Goal: Task Accomplishment & Management: Use online tool/utility

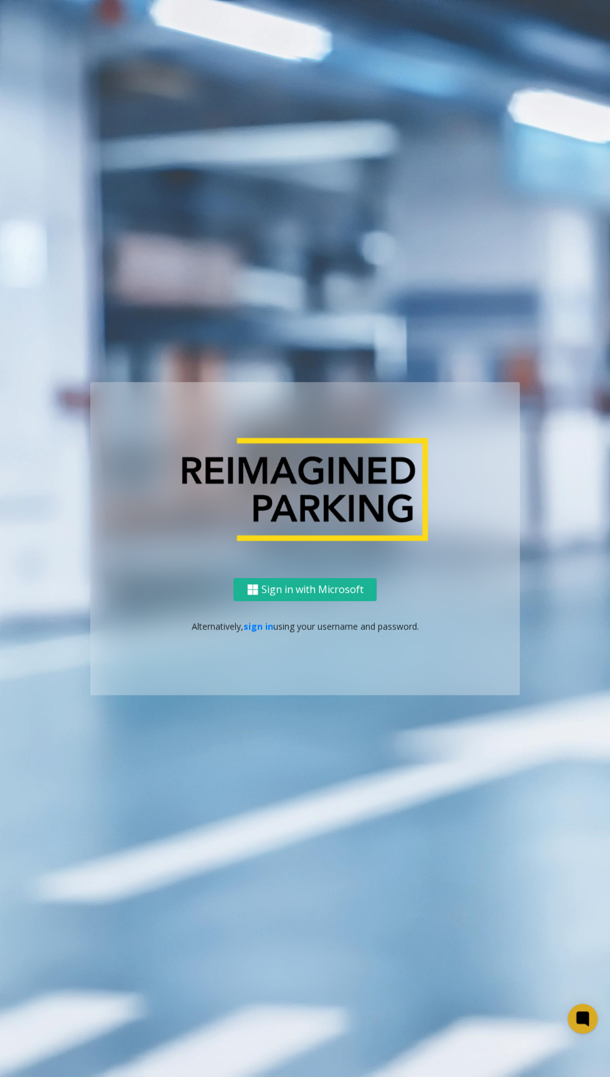
click at [257, 632] on link "sign in" at bounding box center [258, 626] width 30 height 12
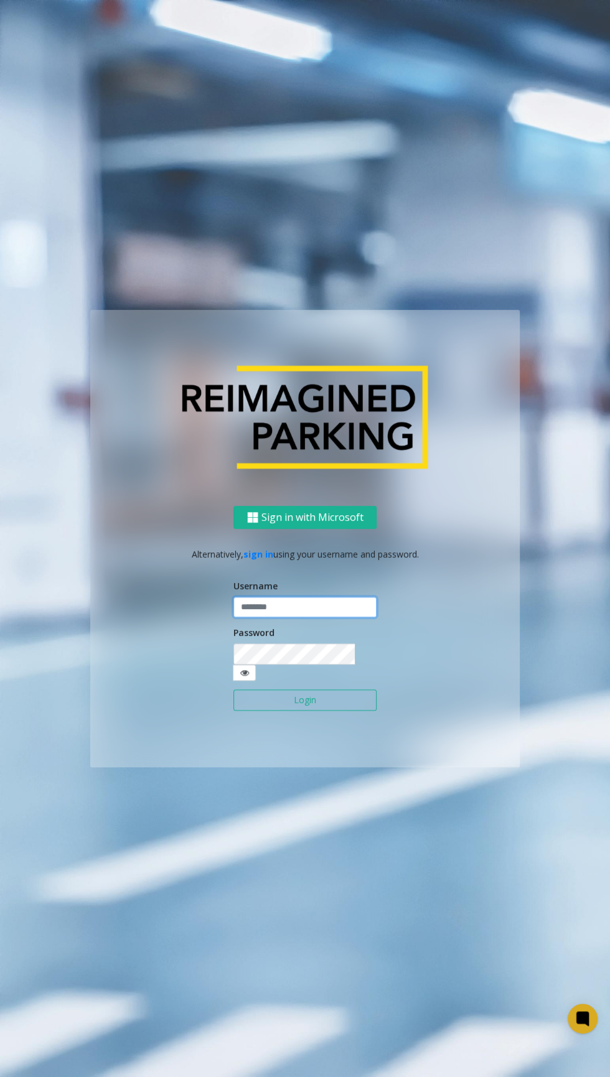
click at [327, 618] on input "text" at bounding box center [304, 607] width 143 height 21
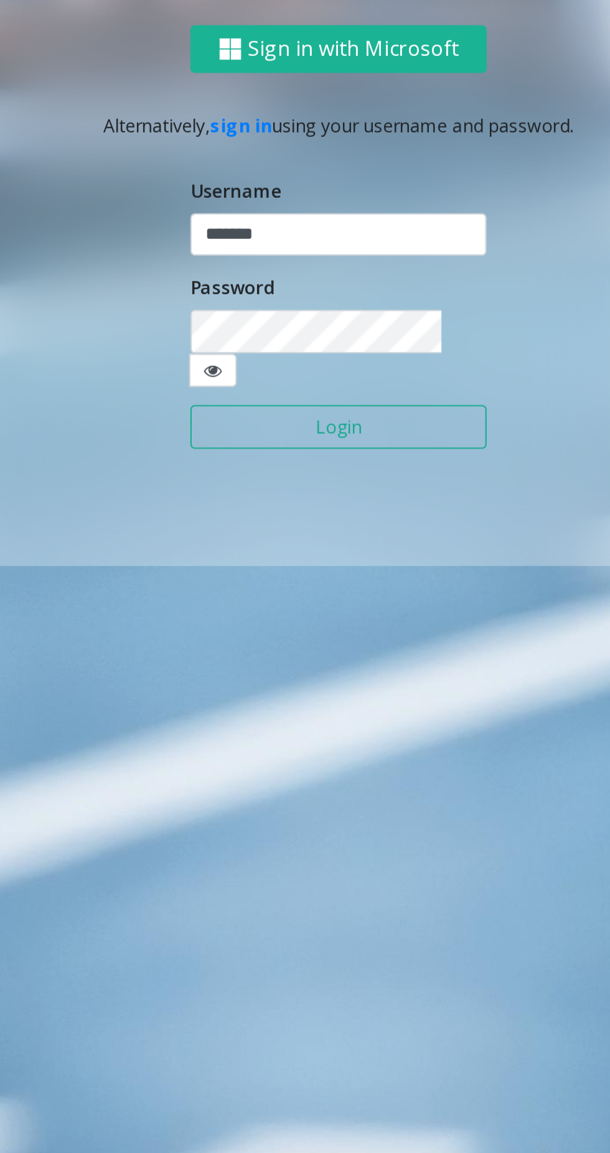
click at [341, 748] on button "Login" at bounding box center [304, 737] width 143 height 21
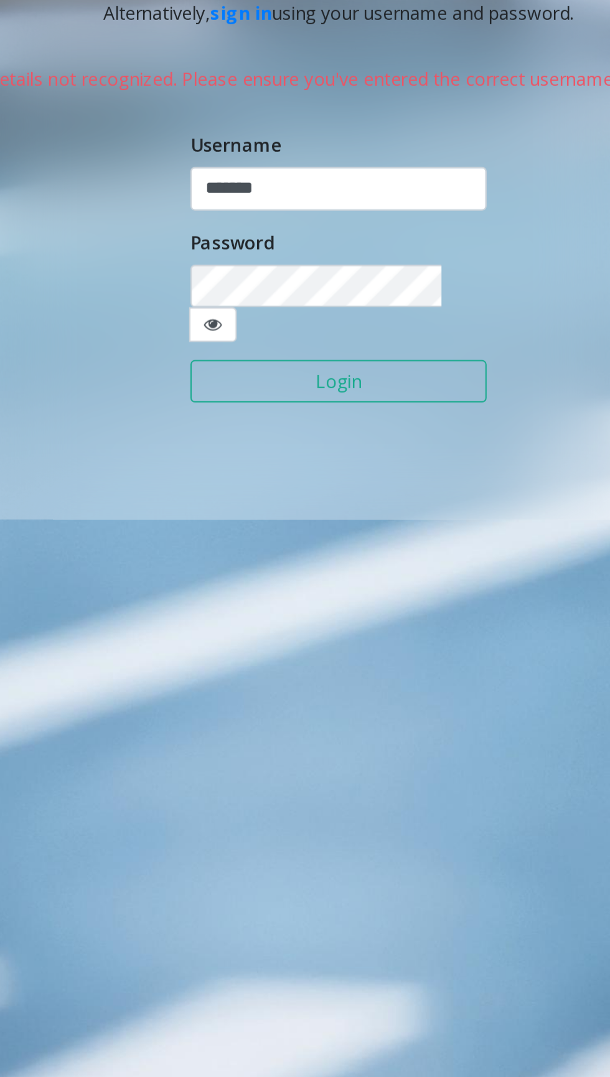
click at [249, 692] on icon at bounding box center [244, 688] width 9 height 9
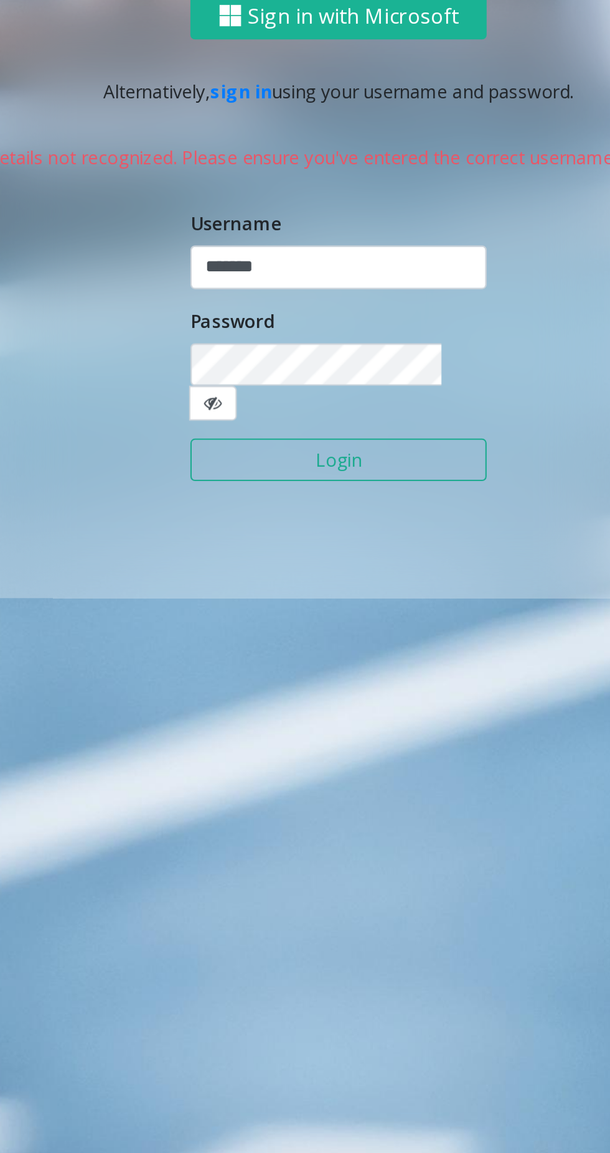
click at [328, 765] on button "Login" at bounding box center [304, 753] width 143 height 21
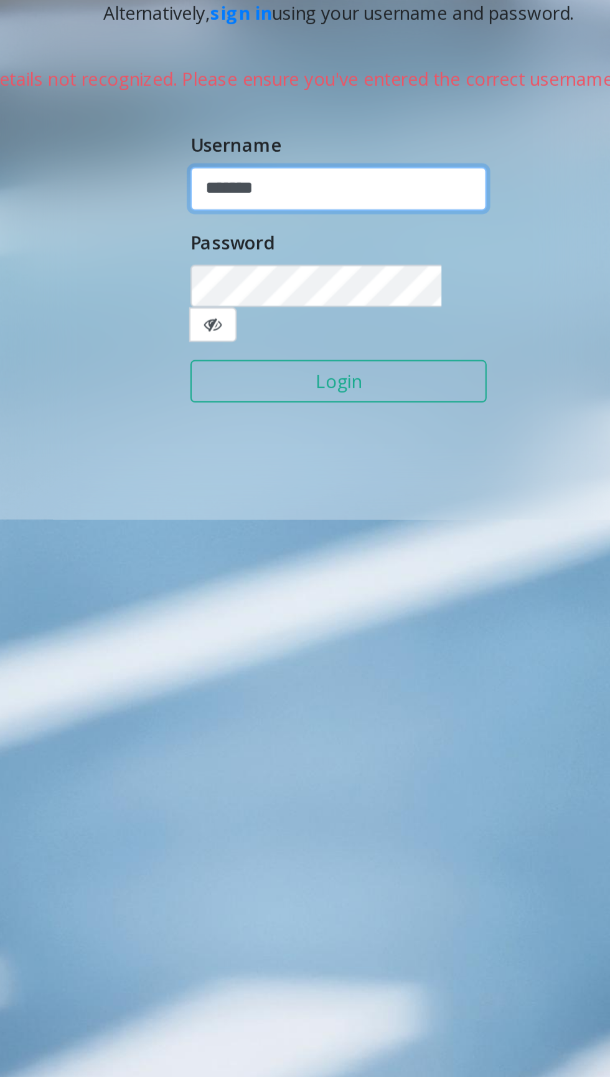
click at [320, 633] on input "*******" at bounding box center [304, 622] width 143 height 21
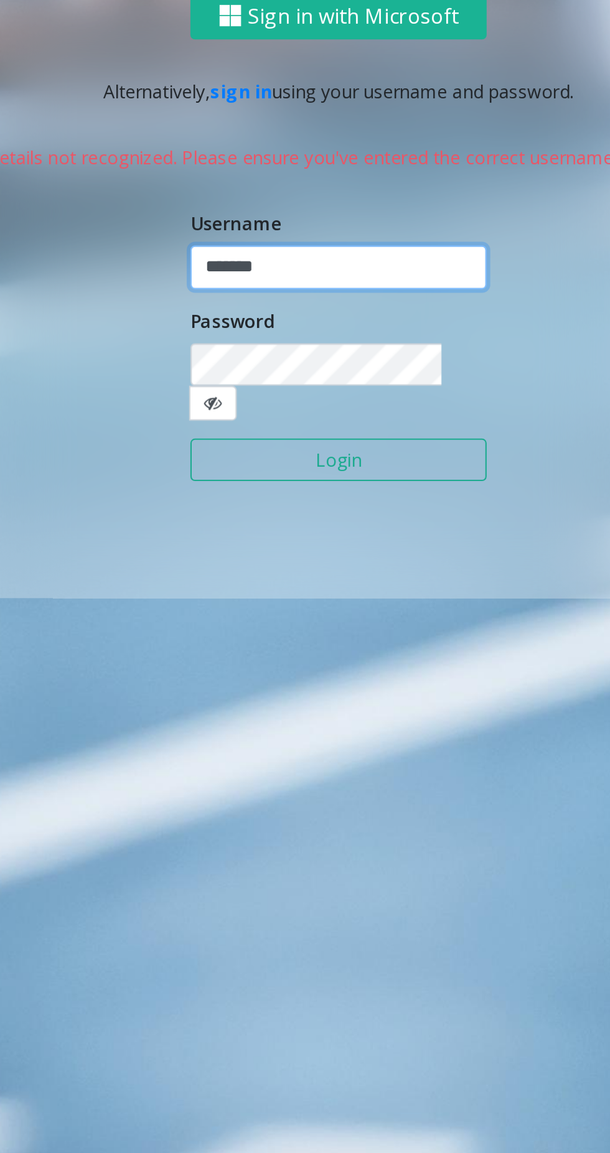
type input "*******"
click at [343, 765] on button "Login" at bounding box center [304, 753] width 143 height 21
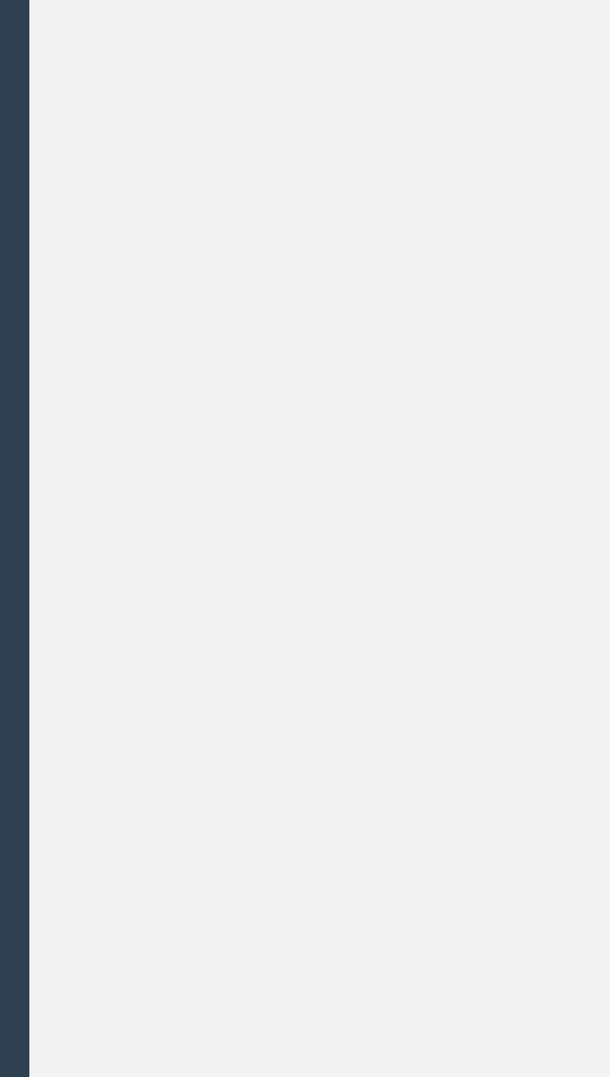
scroll to position [50, 0]
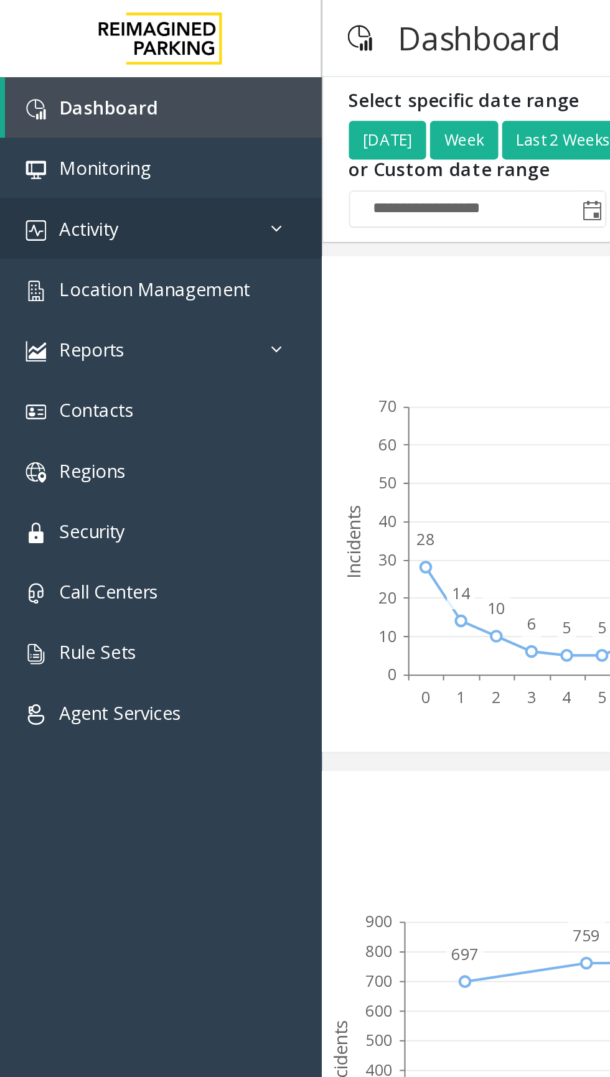
click at [123, 112] on link "Activity" at bounding box center [78, 110] width 156 height 29
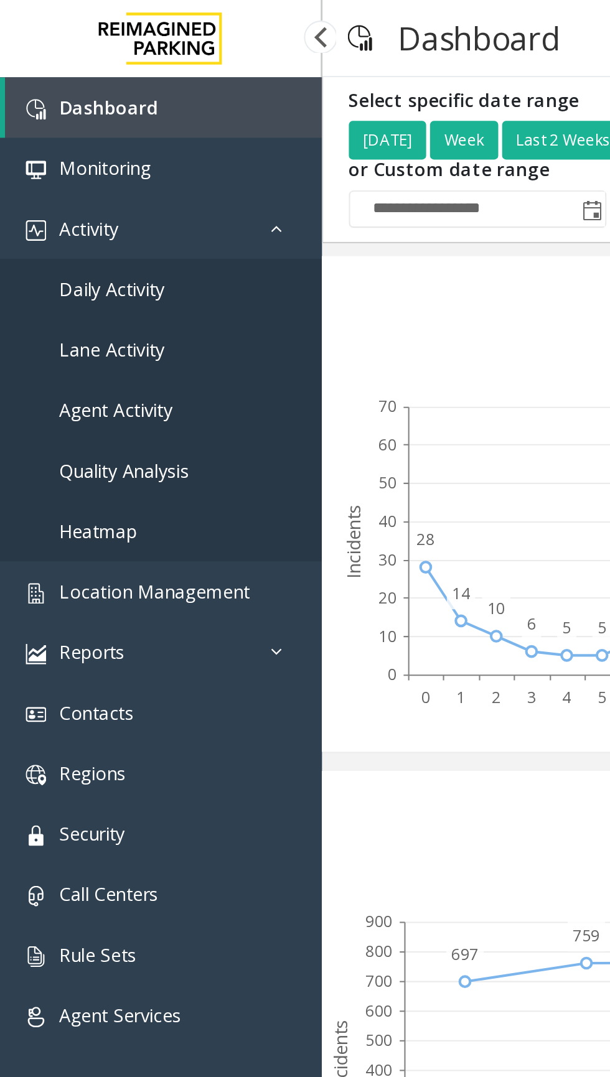
click at [76, 136] on span "Daily Activity" at bounding box center [54, 140] width 51 height 12
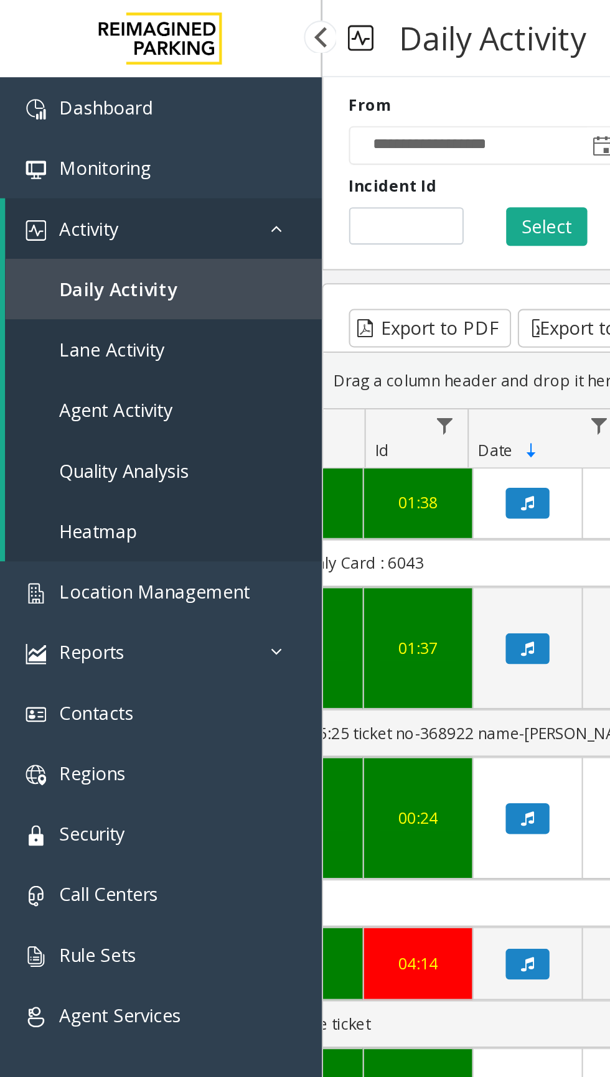
scroll to position [0, 688]
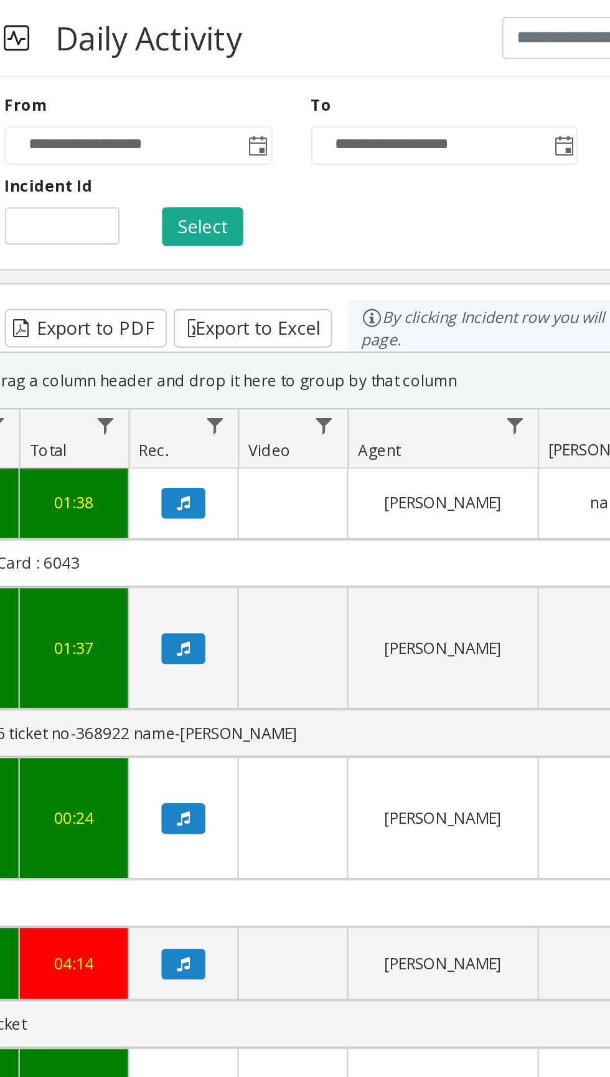
click at [412, 207] on span "Data table" at bounding box center [415, 206] width 10 height 10
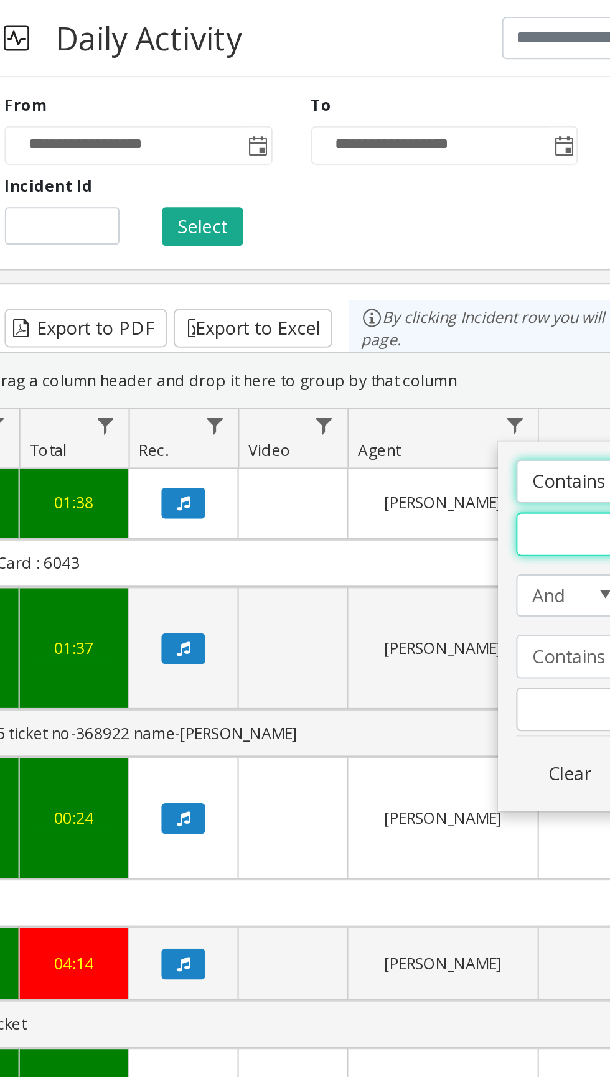
click at [439, 256] on input "Agent Filter" at bounding box center [469, 258] width 106 height 21
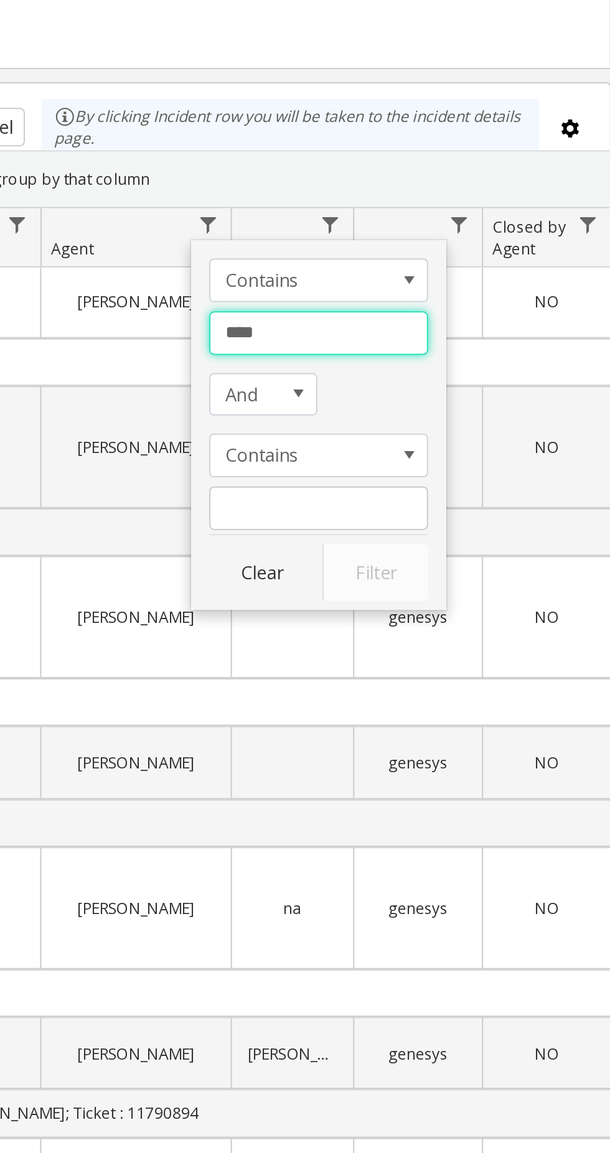
type input "****"
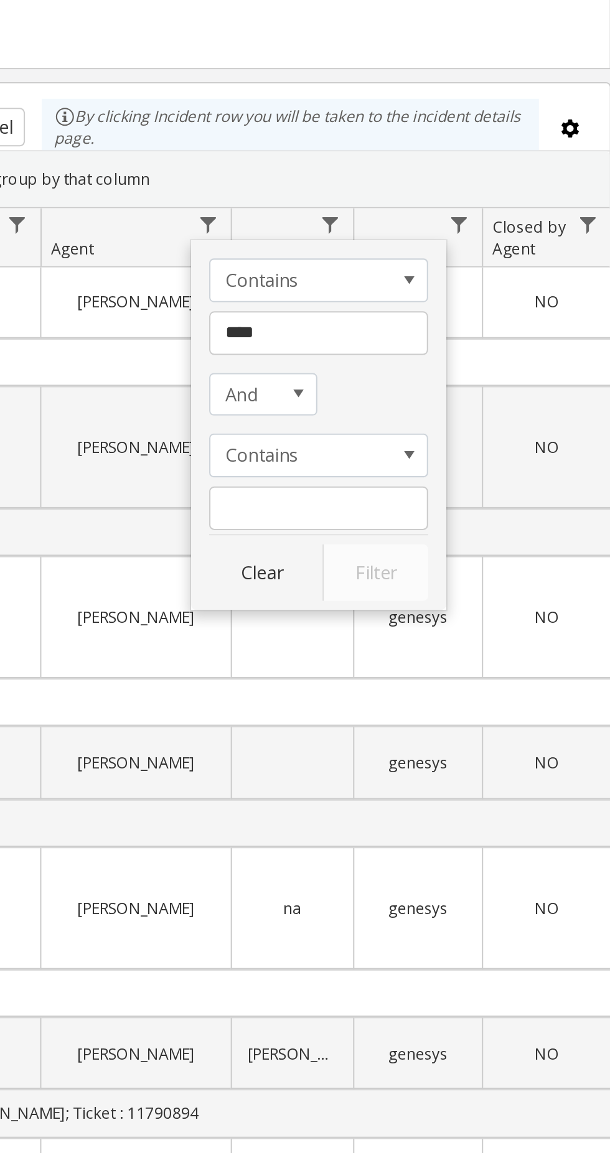
click at [499, 371] on div "Clear Filter" at bounding box center [469, 371] width 106 height 32
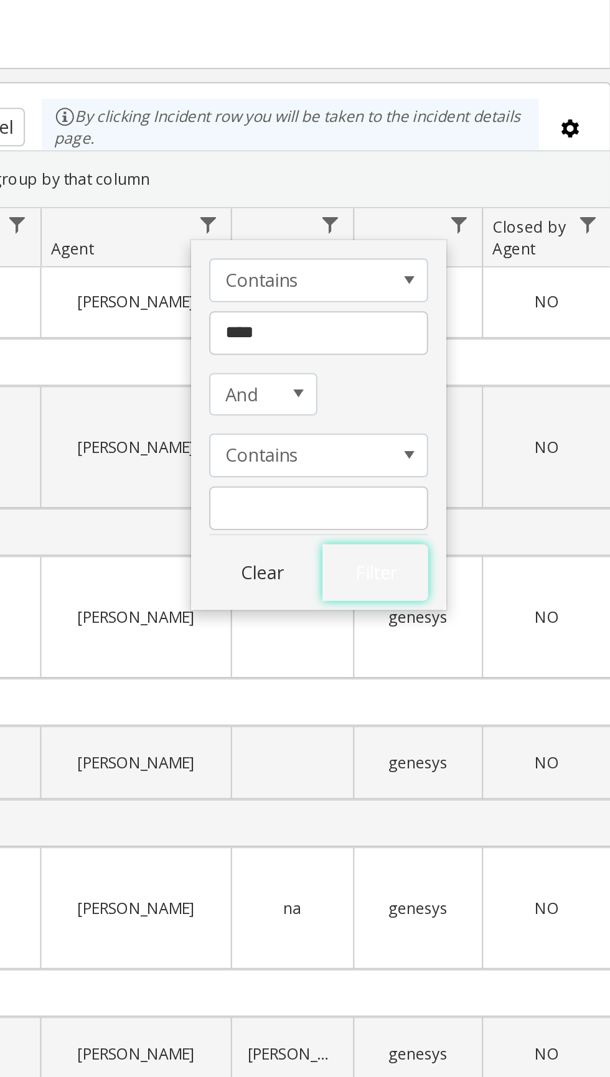
click at [499, 372] on button "Filter" at bounding box center [495, 373] width 51 height 27
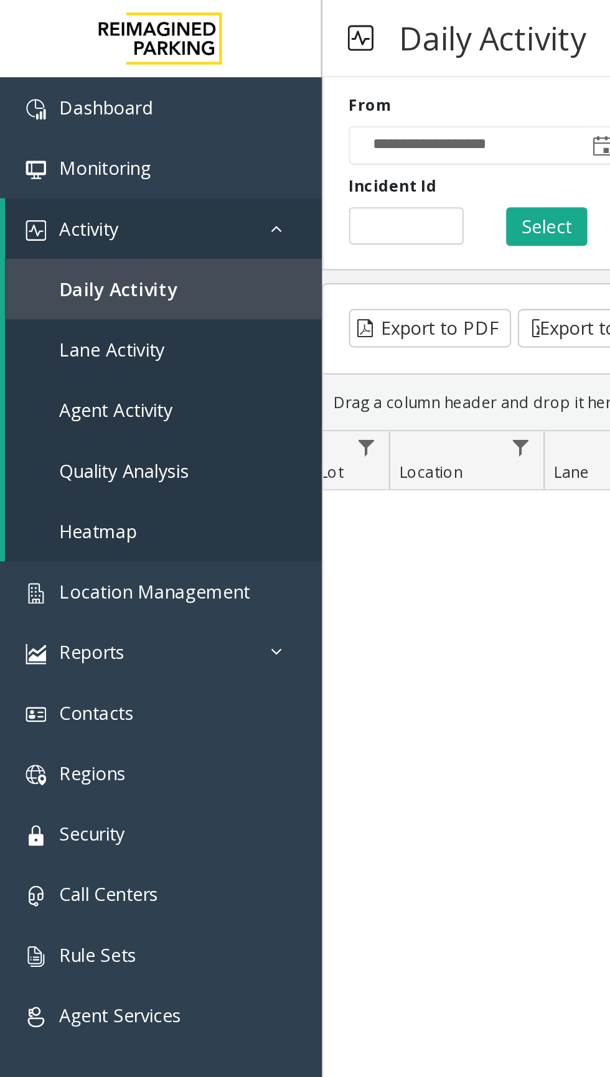
scroll to position [0, 208]
click at [253, 218] on span "Data table" at bounding box center [250, 217] width 10 height 10
click at [248, 217] on span "Data table" at bounding box center [249, 217] width 10 height 10
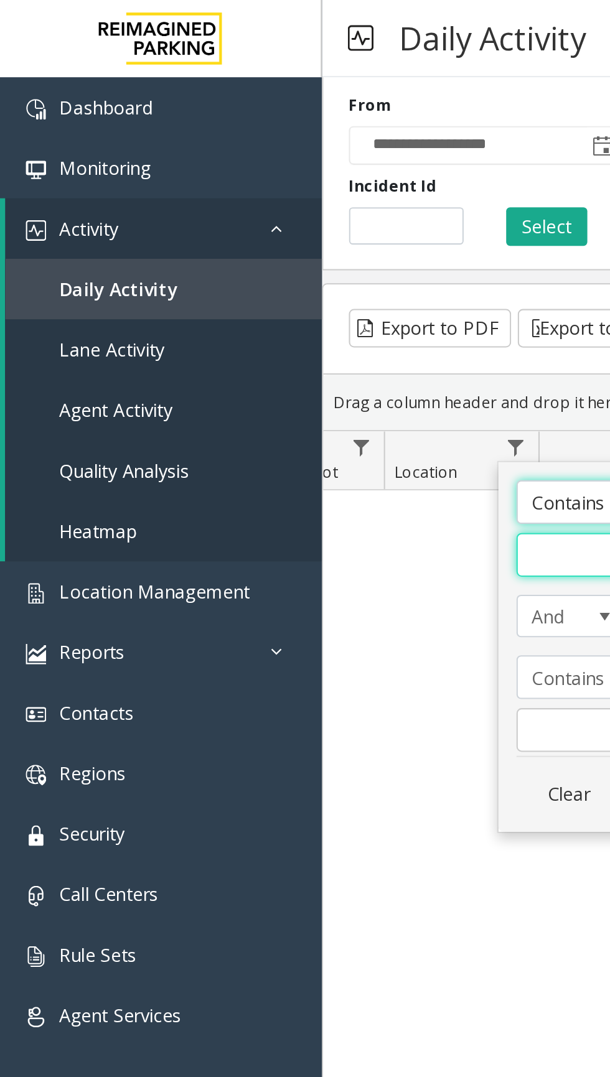
click at [271, 265] on input "Location Filter" at bounding box center [302, 268] width 106 height 21
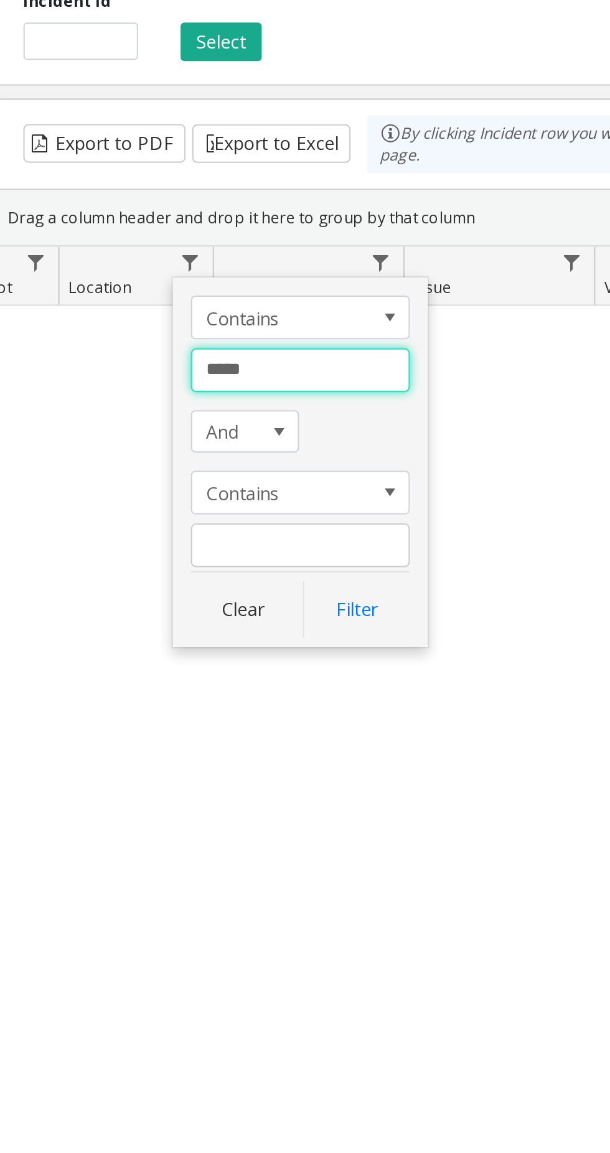
type input "******"
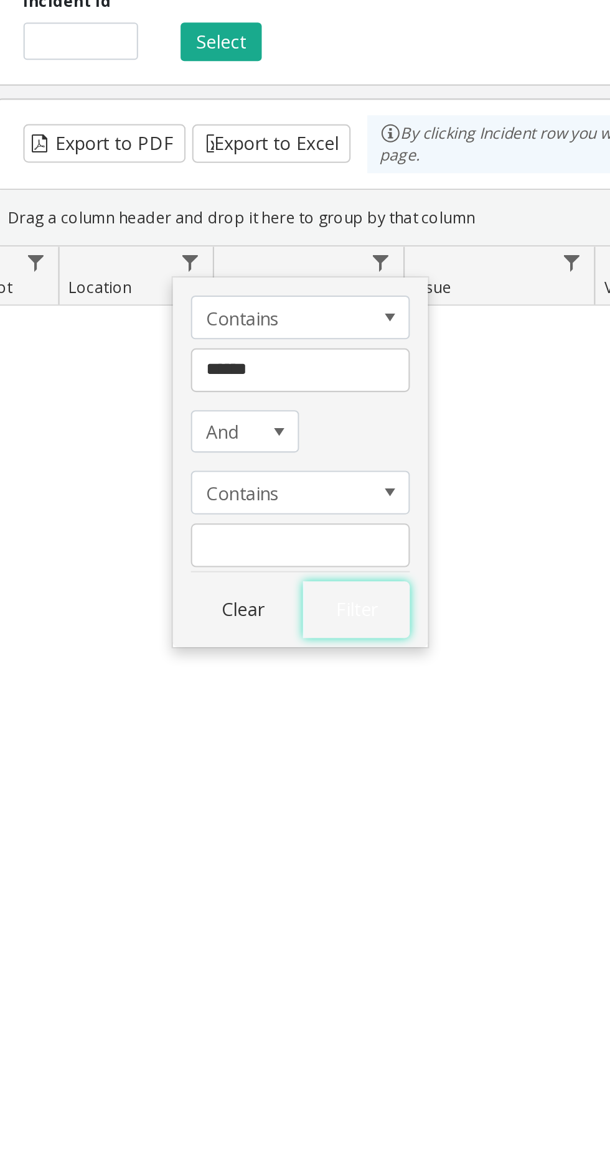
click at [330, 384] on button "Filter" at bounding box center [329, 383] width 51 height 27
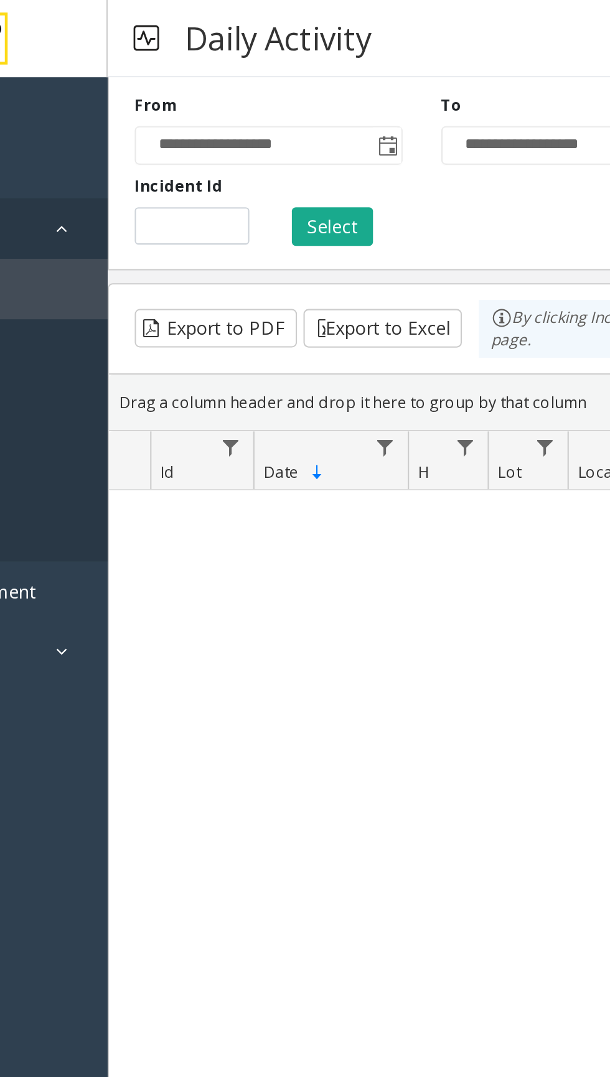
click at [289, 74] on span "Toggle popup" at bounding box center [291, 71] width 10 height 10
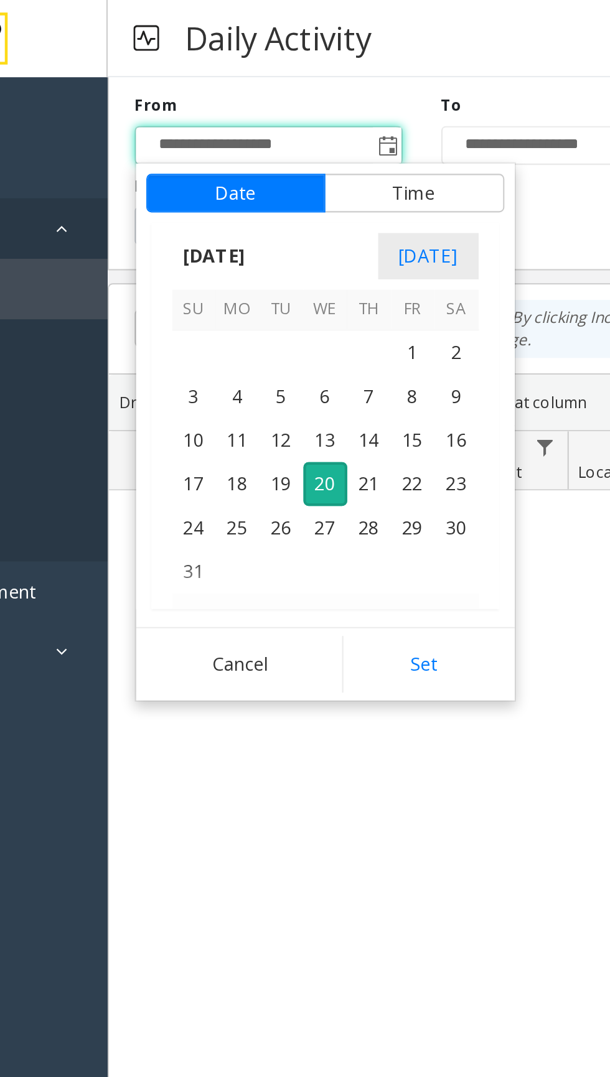
click at [218, 123] on span "[DATE]" at bounding box center [207, 123] width 41 height 19
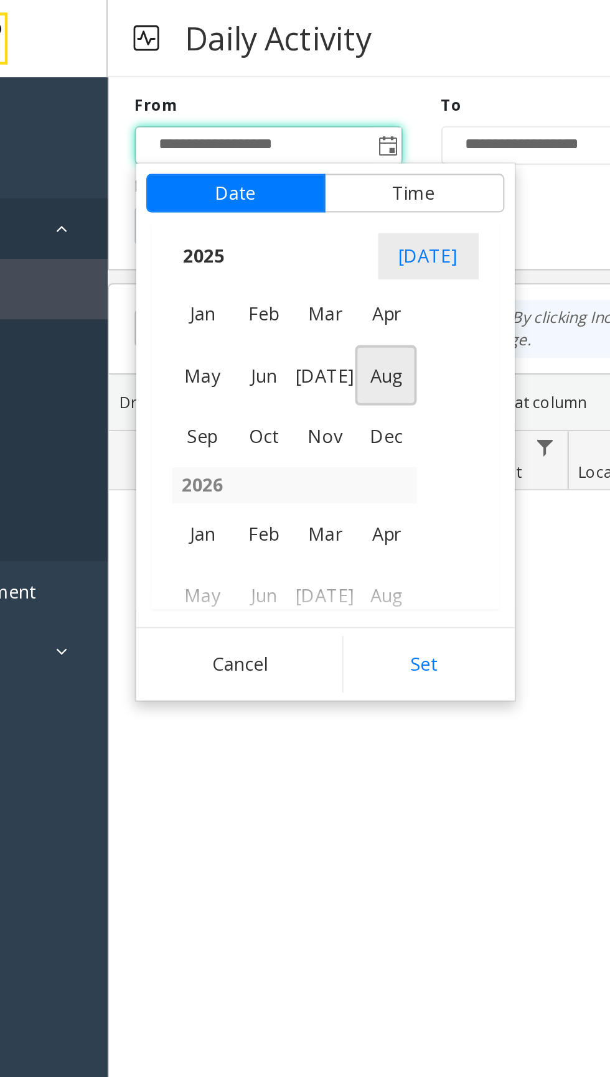
click at [197, 147] on span "Jan" at bounding box center [202, 152] width 30 height 30
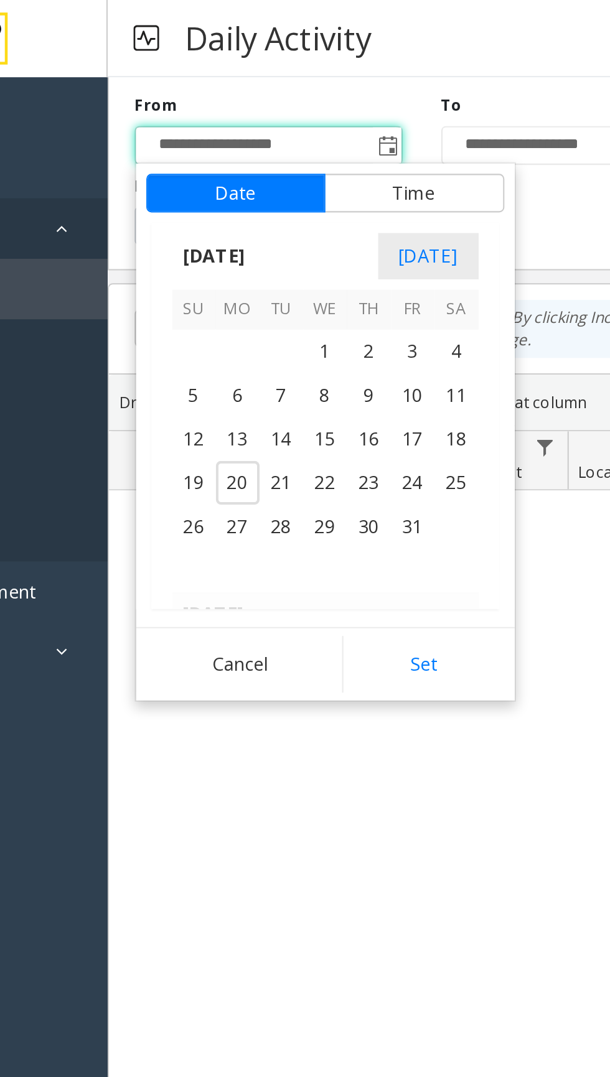
click at [257, 171] on span "1" at bounding box center [260, 169] width 21 height 21
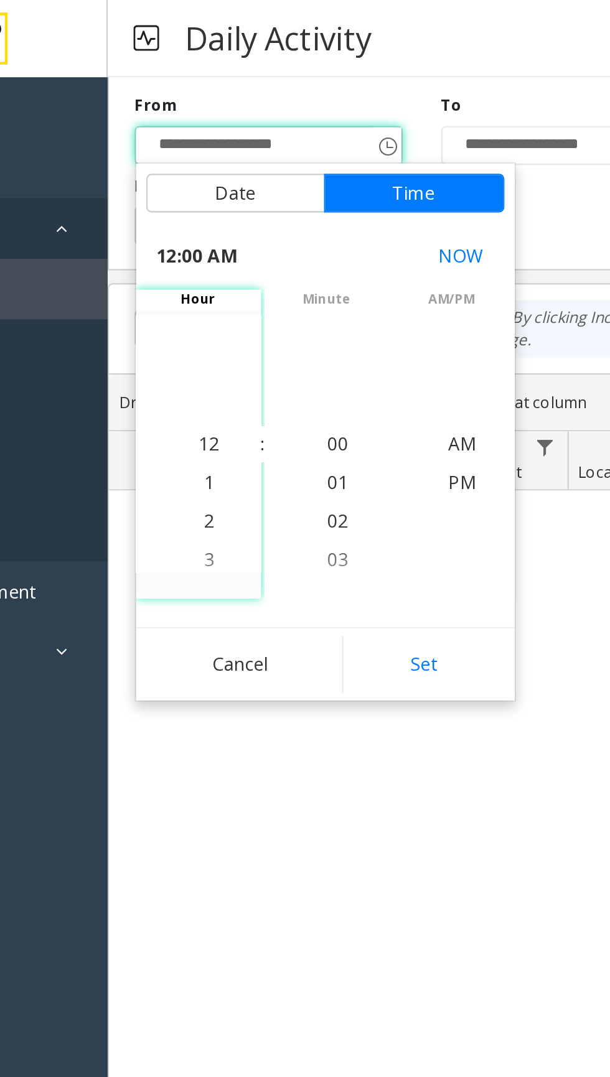
click at [314, 322] on button "Set" at bounding box center [308, 320] width 78 height 27
type input "**********"
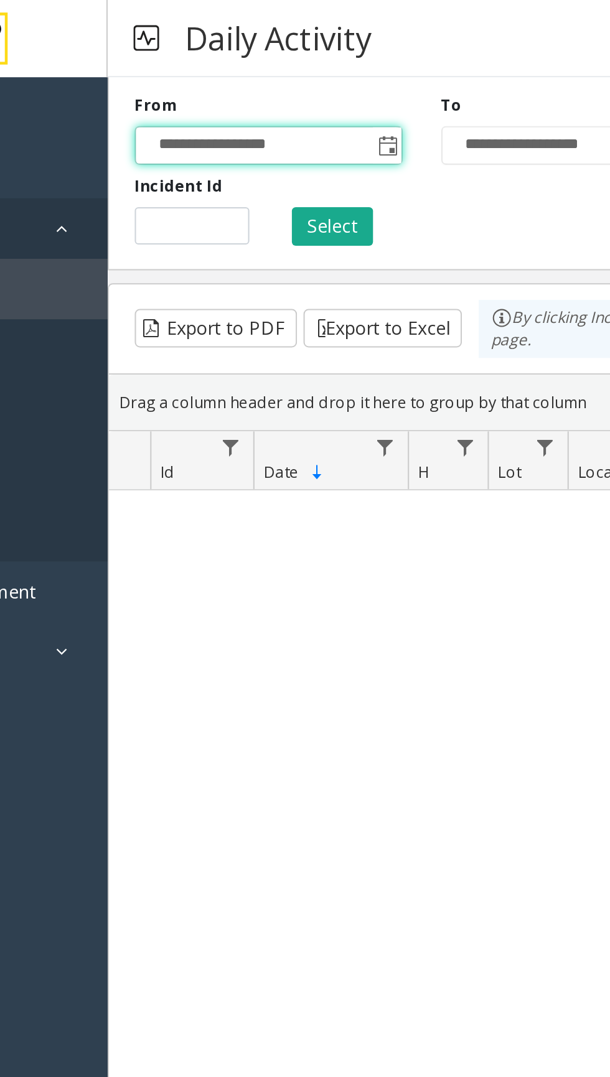
click at [258, 110] on button "Select" at bounding box center [264, 109] width 39 height 19
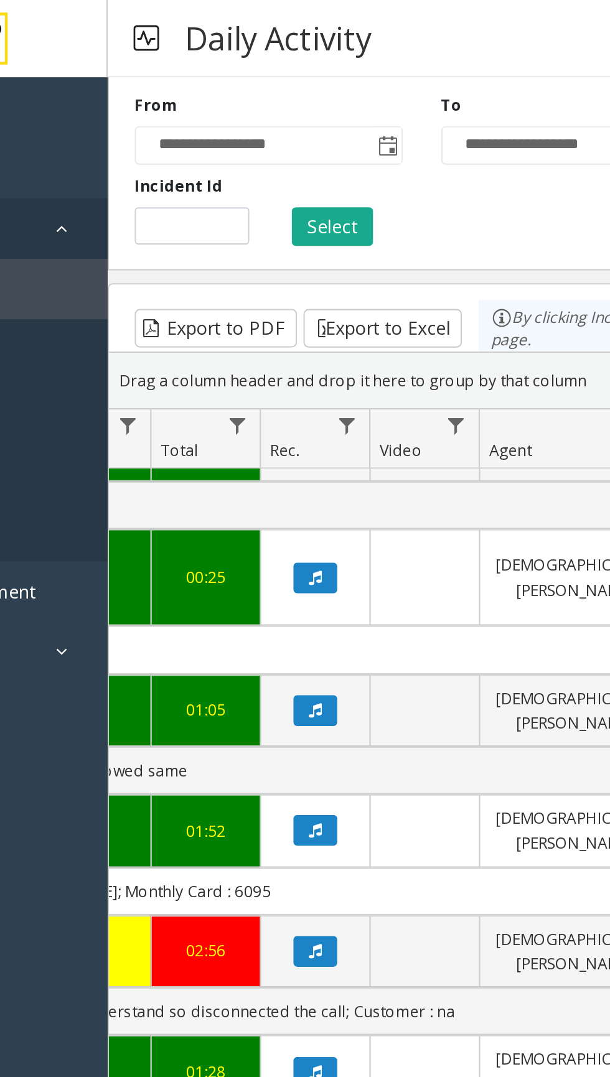
click at [255, 456] on icon "Data table" at bounding box center [256, 459] width 6 height 7
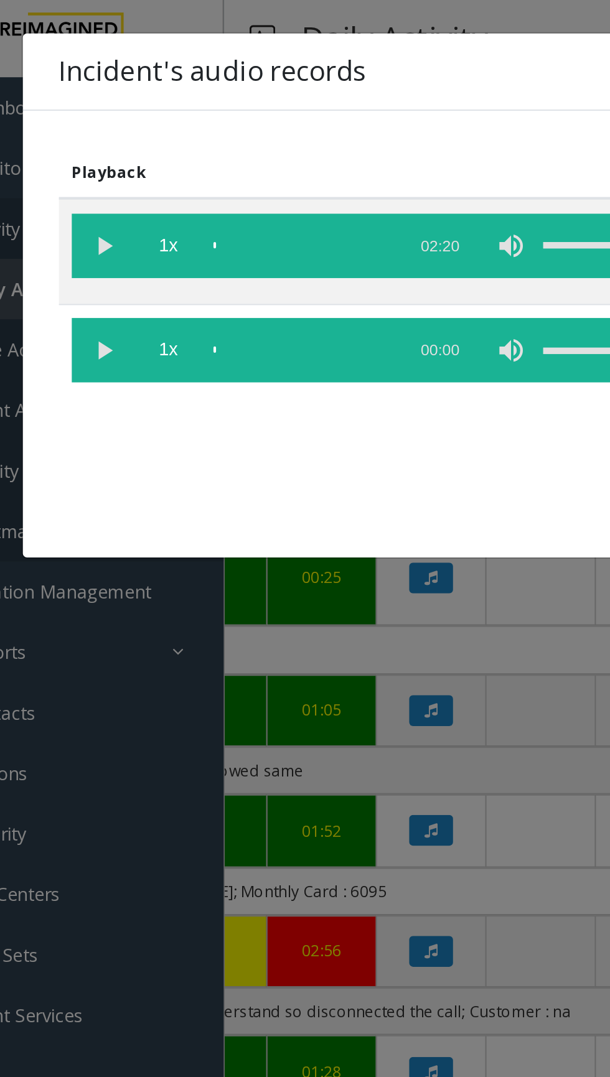
click at [100, 118] on vg-play-pause at bounding box center [97, 118] width 31 height 31
click at [95, 117] on vg-play-pause at bounding box center [97, 118] width 31 height 31
click at [90, 161] on vg-play-pause at bounding box center [97, 169] width 31 height 31
click at [95, 174] on vg-play-pause at bounding box center [97, 169] width 31 height 31
click at [95, 119] on vg-play-pause at bounding box center [97, 118] width 31 height 31
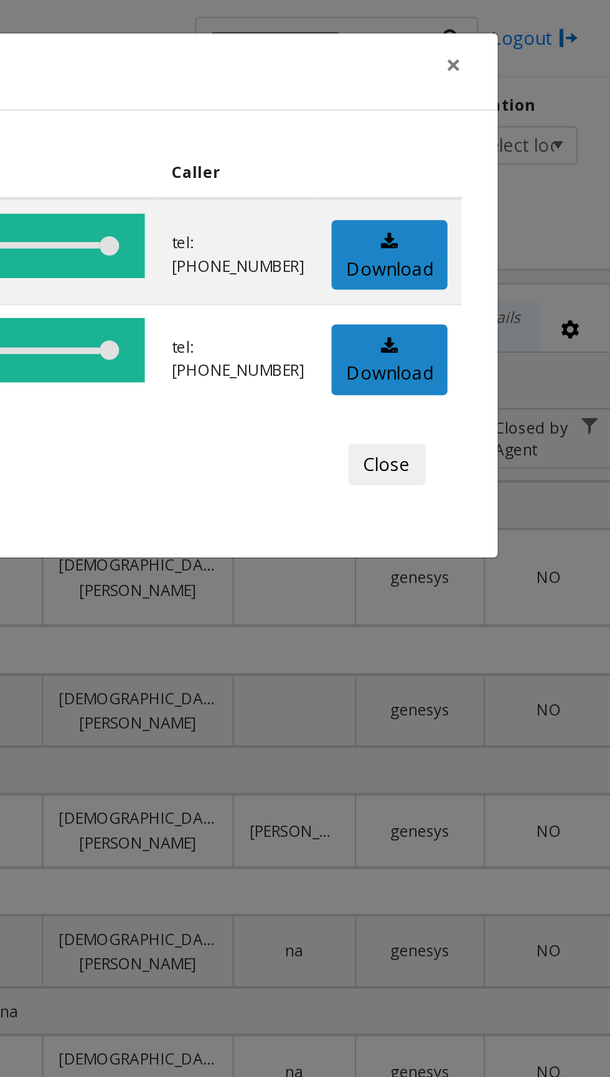
click at [510, 223] on button "Close" at bounding box center [501, 225] width 37 height 20
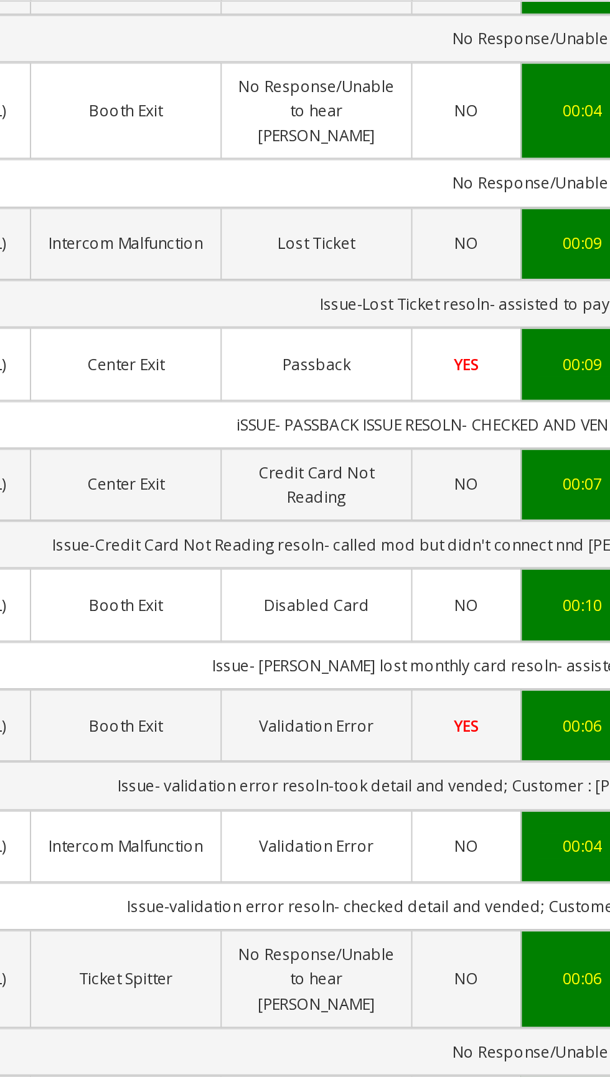
scroll to position [0, 220]
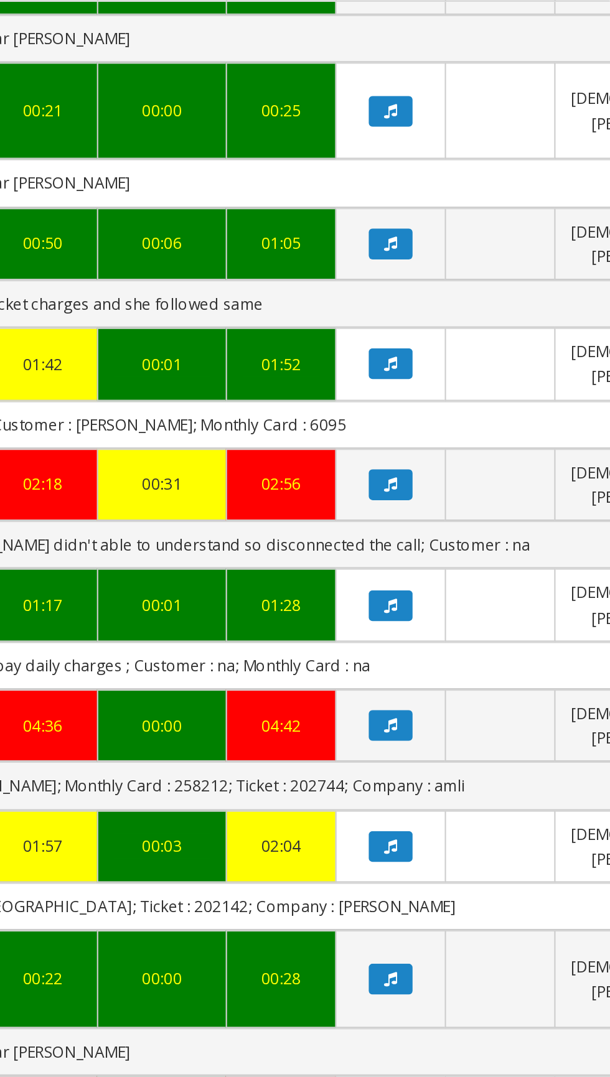
click at [504, 759] on icon "Data table" at bounding box center [503, 762] width 6 height 7
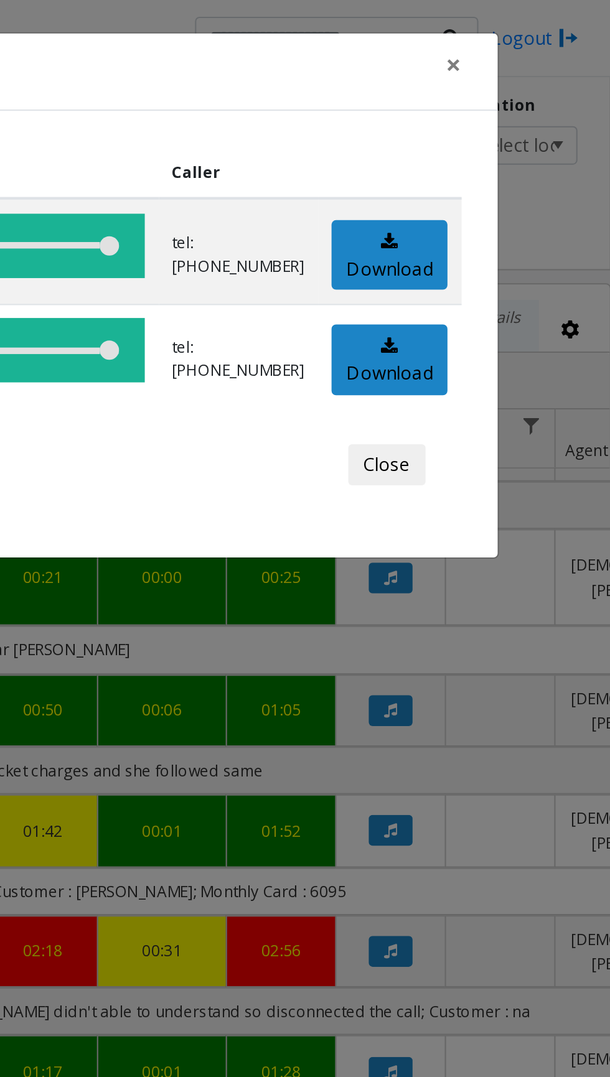
click at [505, 227] on button "Close" at bounding box center [501, 225] width 37 height 20
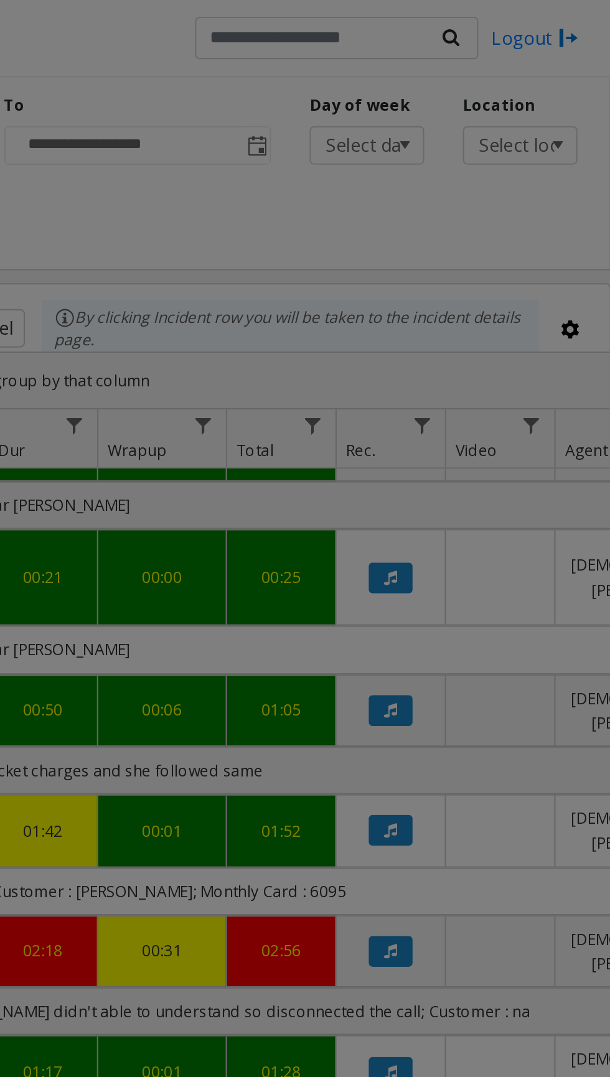
click at [498, 212] on div "Close" at bounding box center [305, 193] width 444 height 37
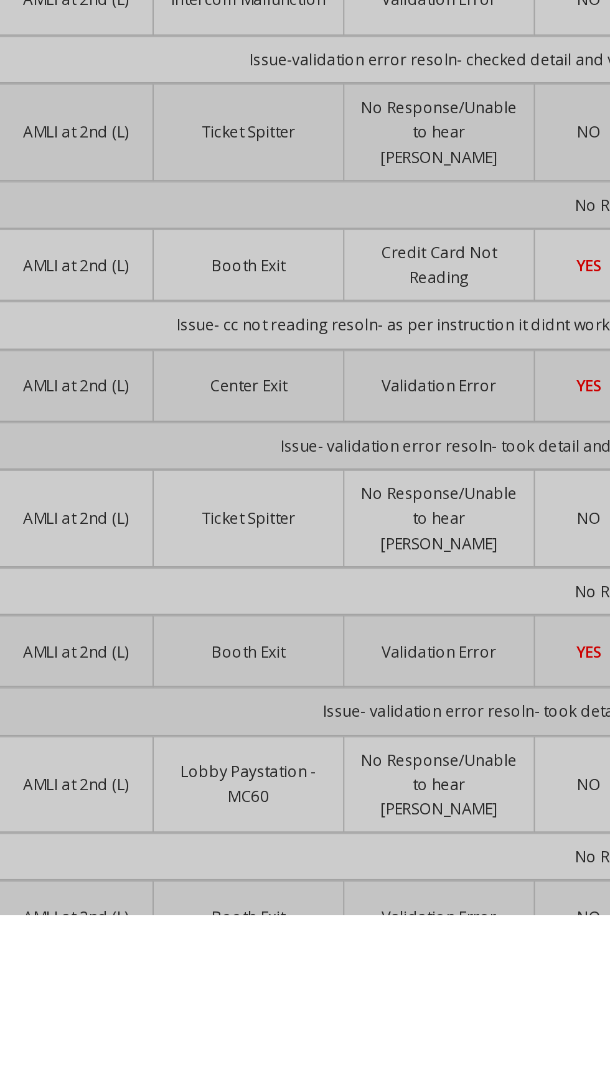
select select "*"
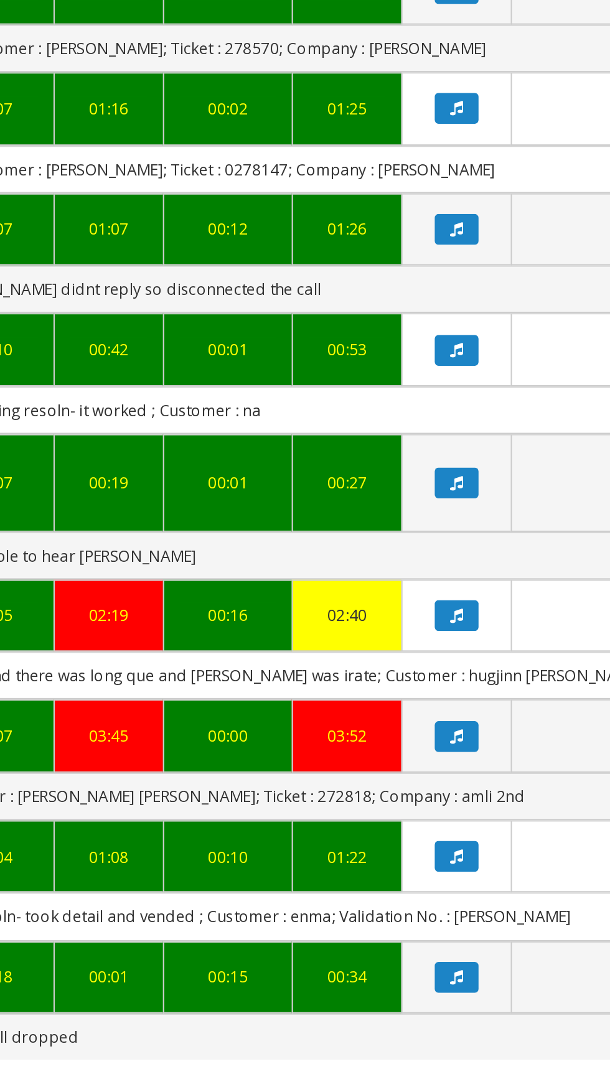
click at [384, 740] on icon "Data table" at bounding box center [387, 743] width 6 height 7
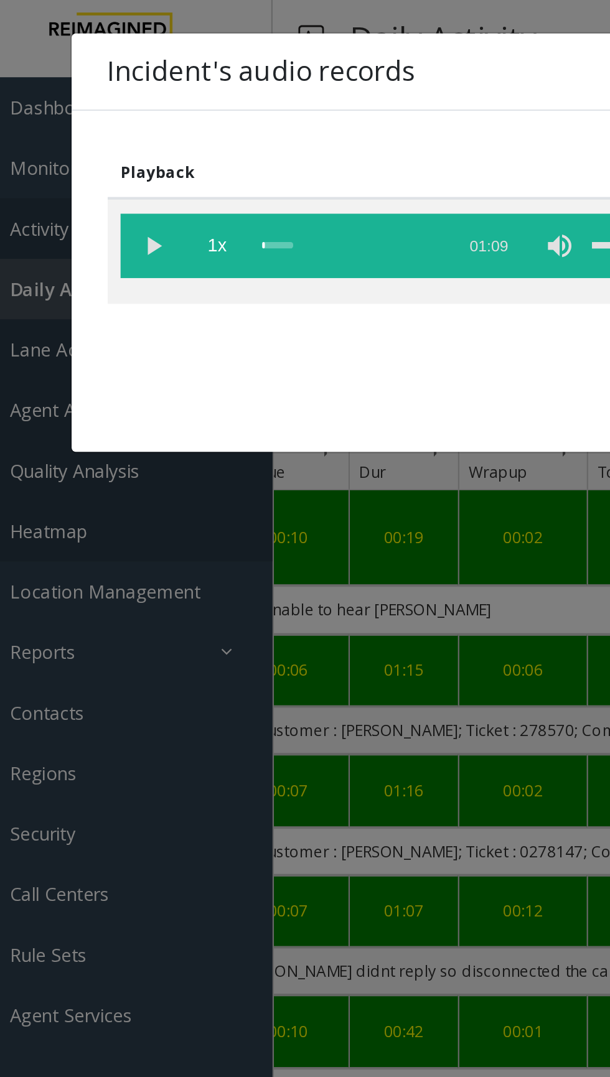
click at [90, 116] on vg-play-pause at bounding box center [97, 118] width 31 height 31
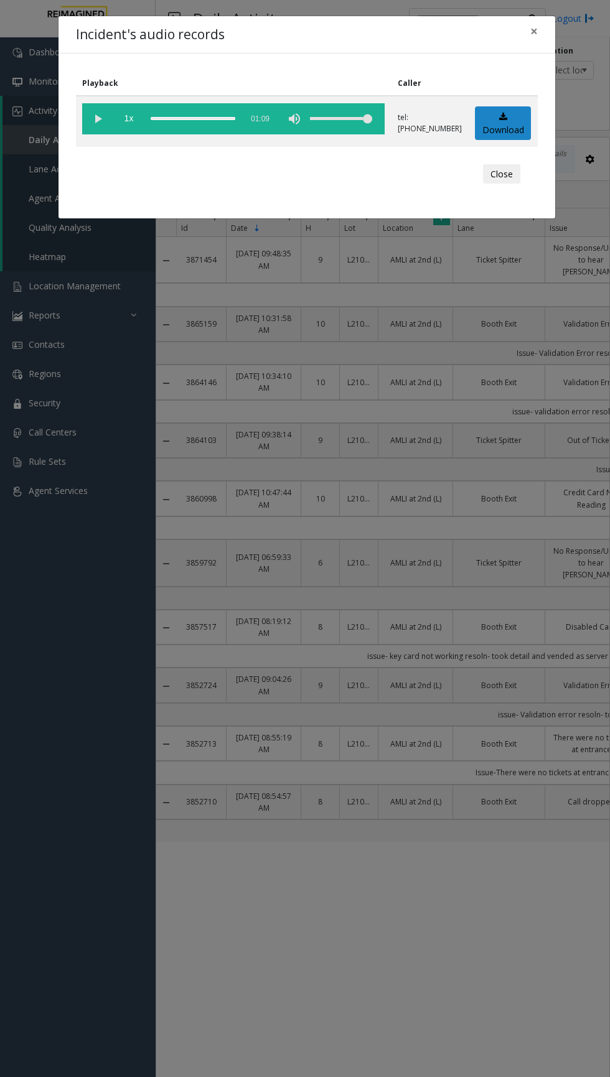
select select "*"
